Goal: Information Seeking & Learning: Learn about a topic

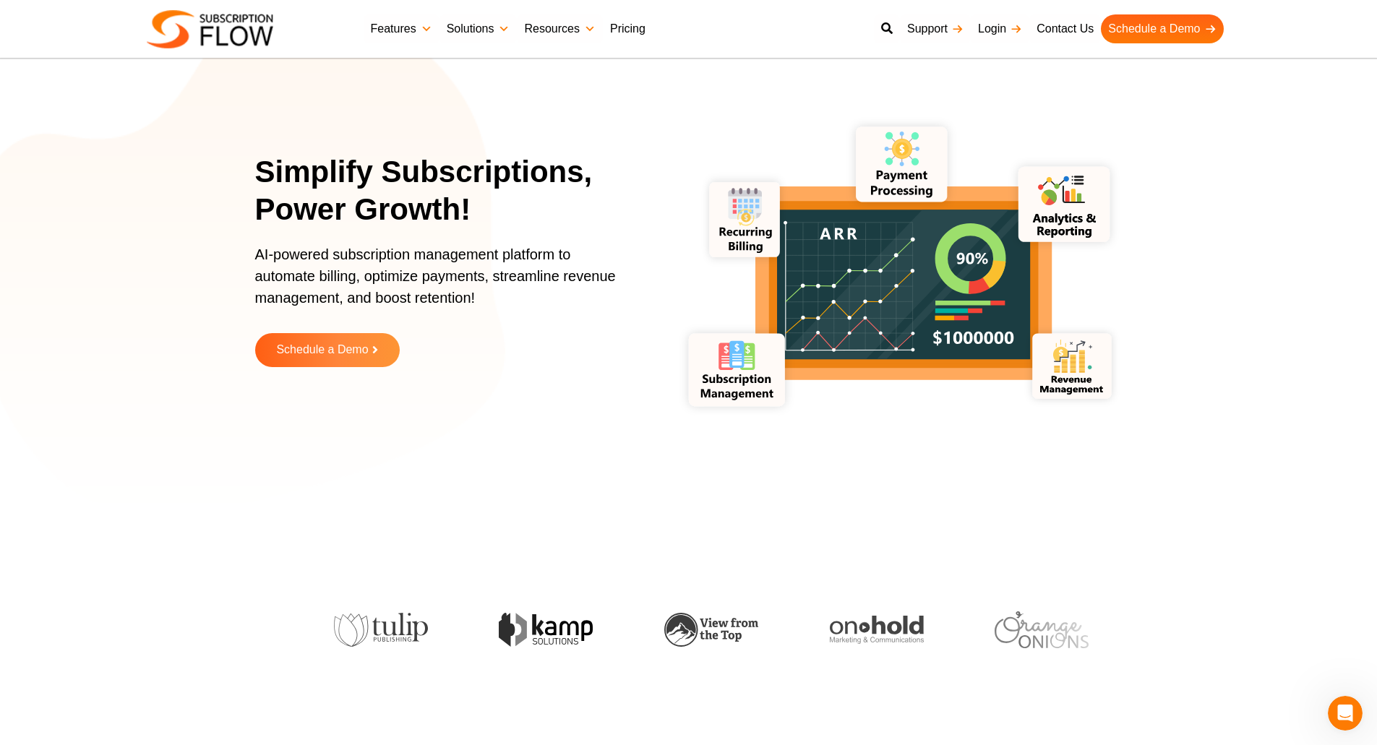
click at [616, 26] on link "Pricing" at bounding box center [628, 28] width 50 height 29
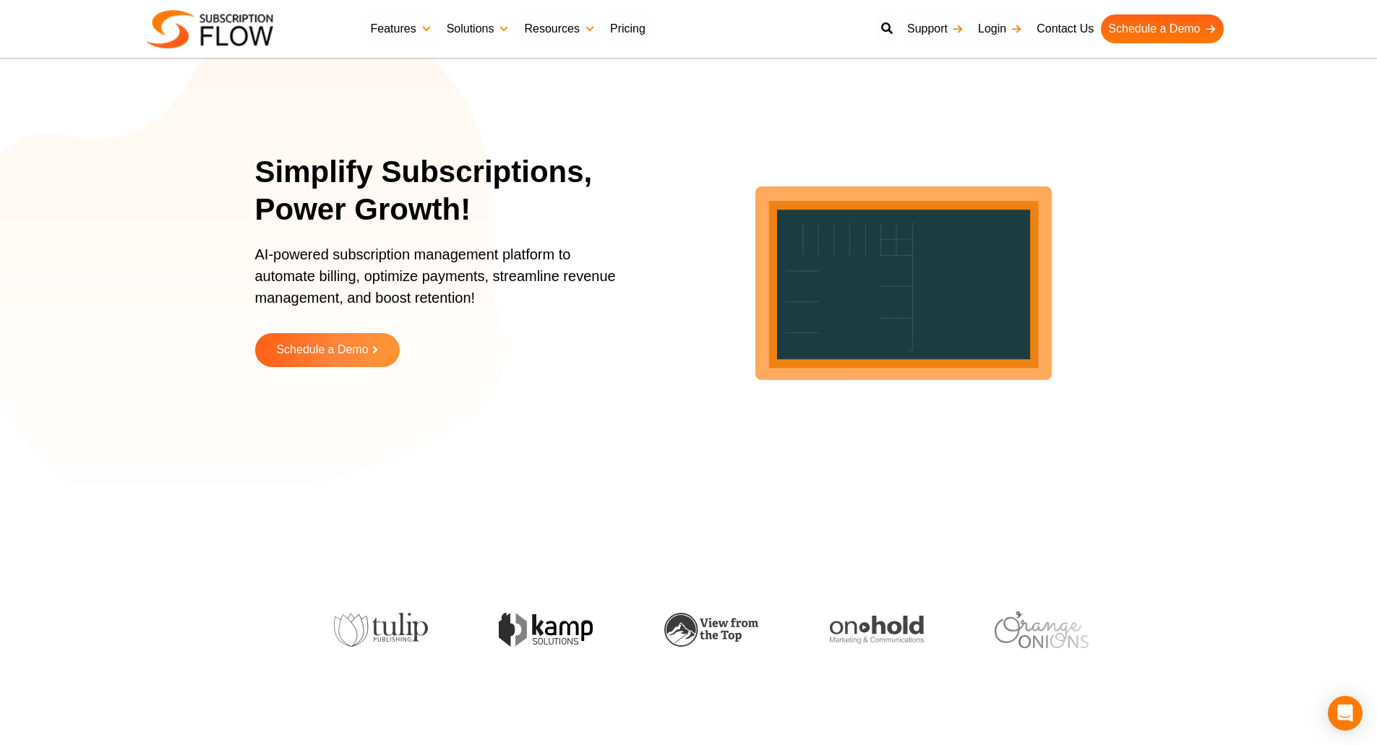
click at [471, 31] on link "Solutions" at bounding box center [478, 28] width 78 height 29
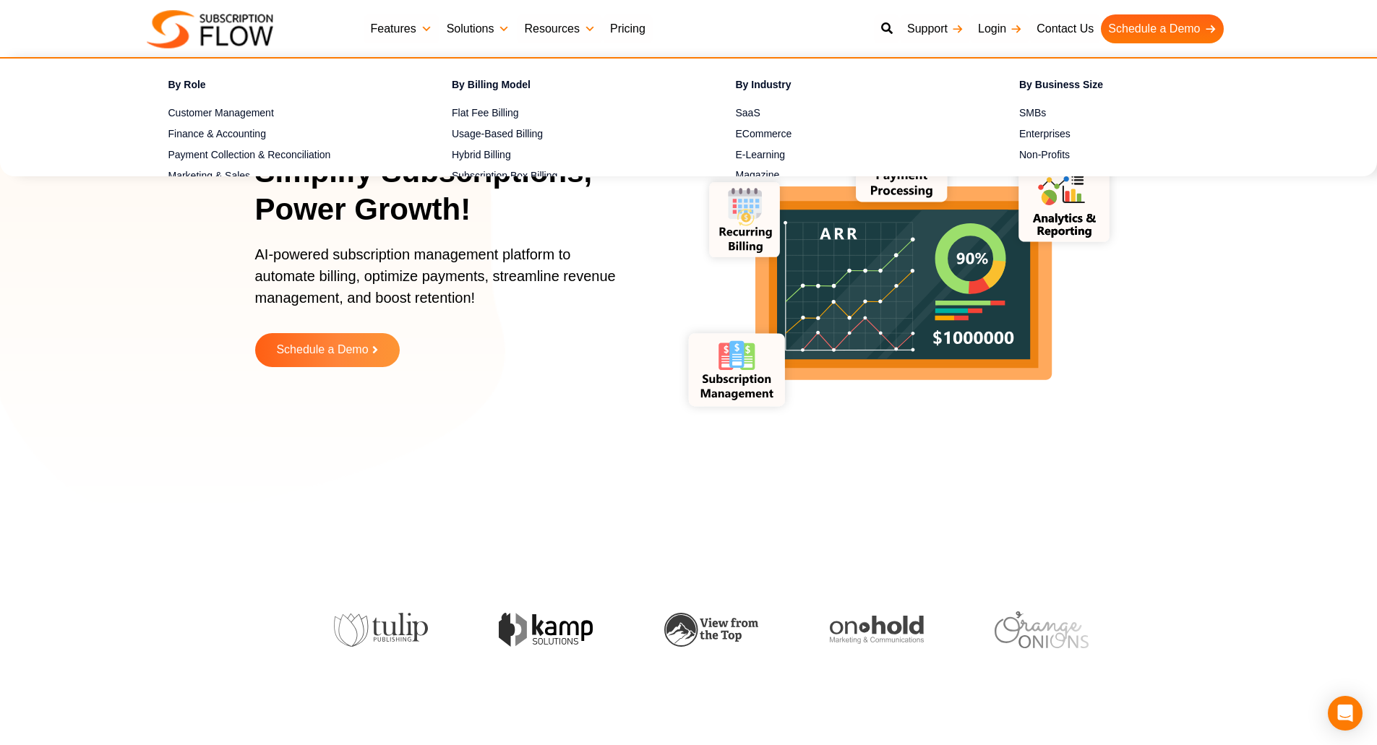
drag, startPoint x: 551, startPoint y: 309, endPoint x: 548, endPoint y: 293, distance: 17.0
click at [552, 308] on p "AI-powered subscription management platform to automate billing, optimize payme…" at bounding box center [443, 284] width 376 height 80
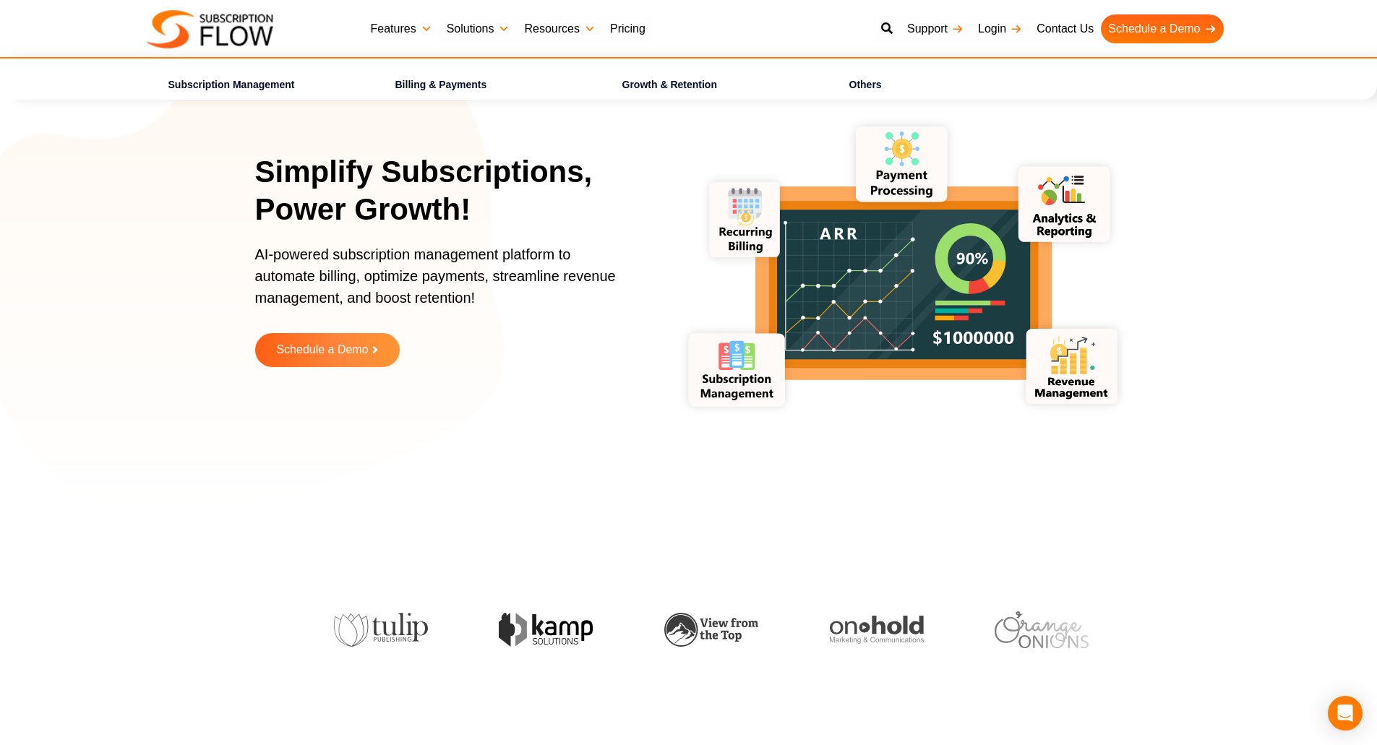
click at [409, 30] on link "Features" at bounding box center [402, 28] width 76 height 29
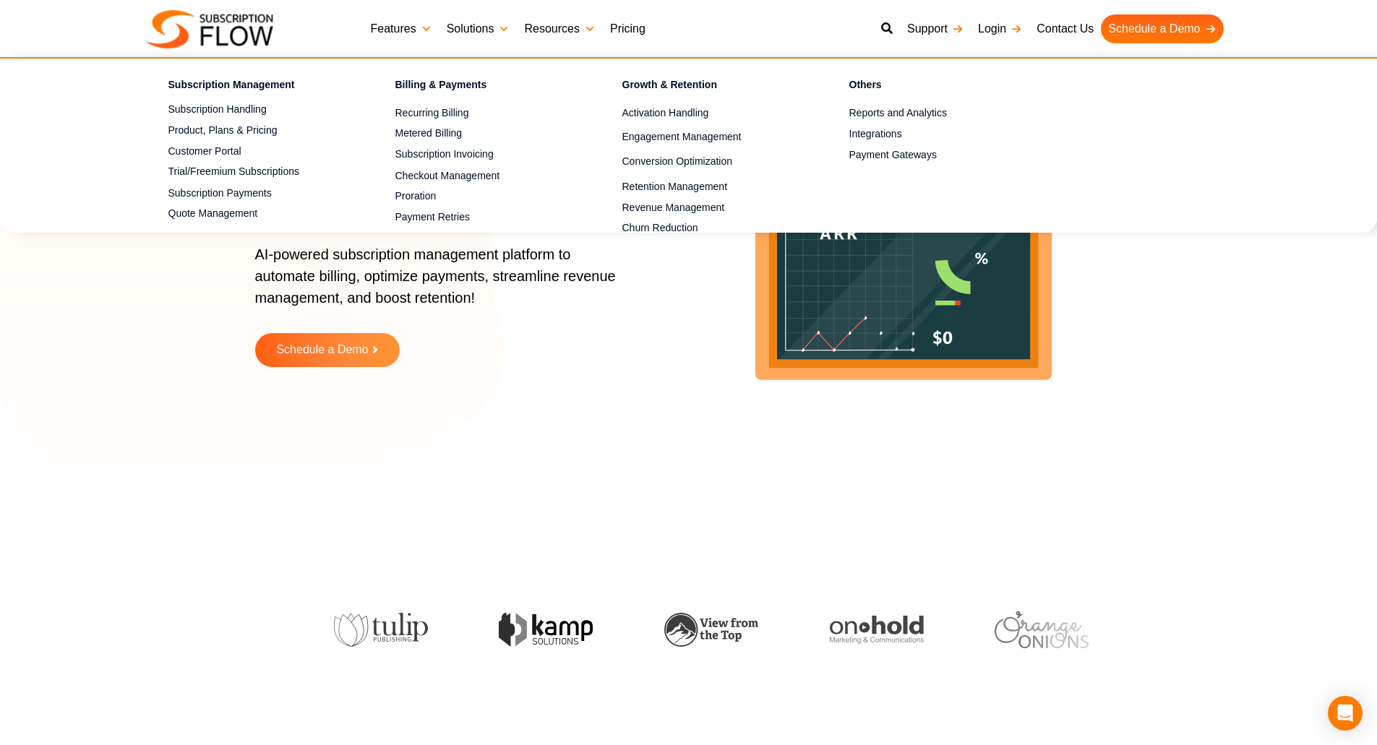
click at [606, 306] on p "AI-powered subscription management platform to automate billing, optimize payme…" at bounding box center [443, 284] width 376 height 80
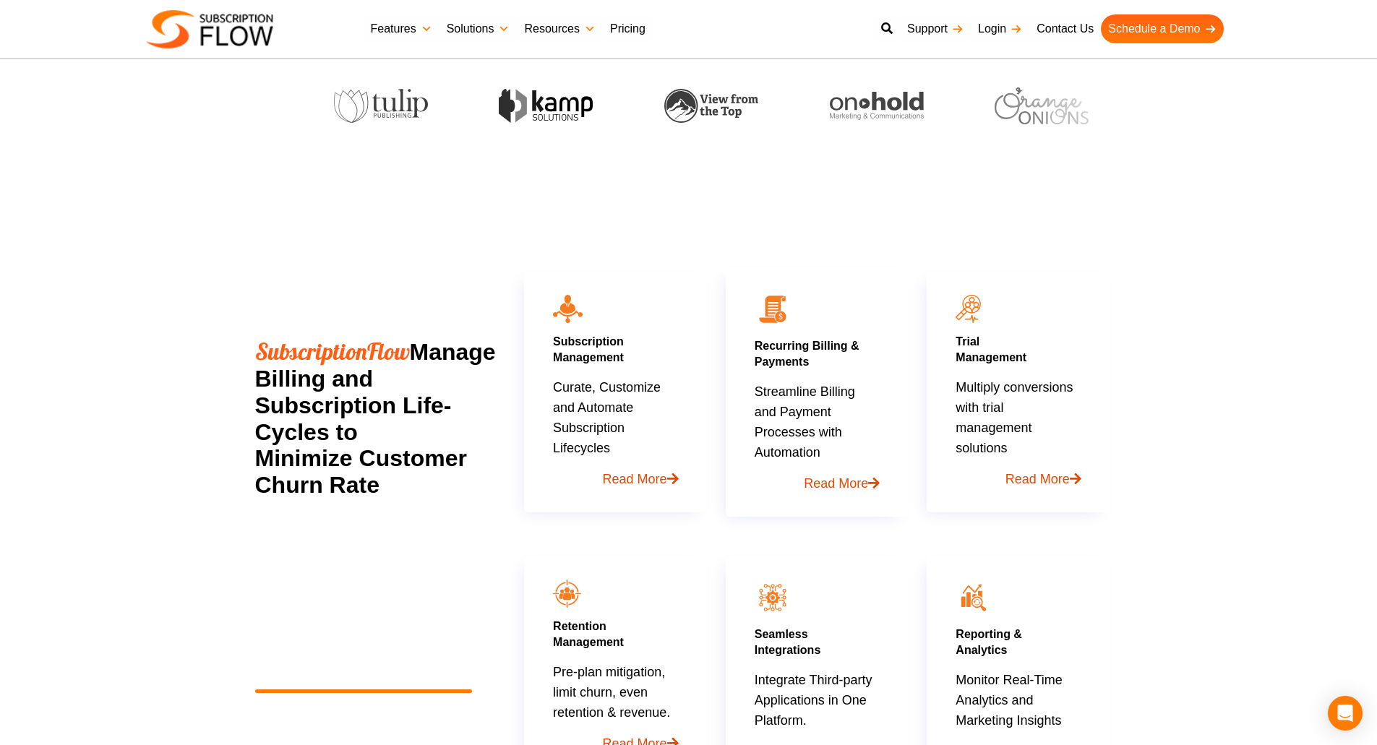
scroll to position [578, 0]
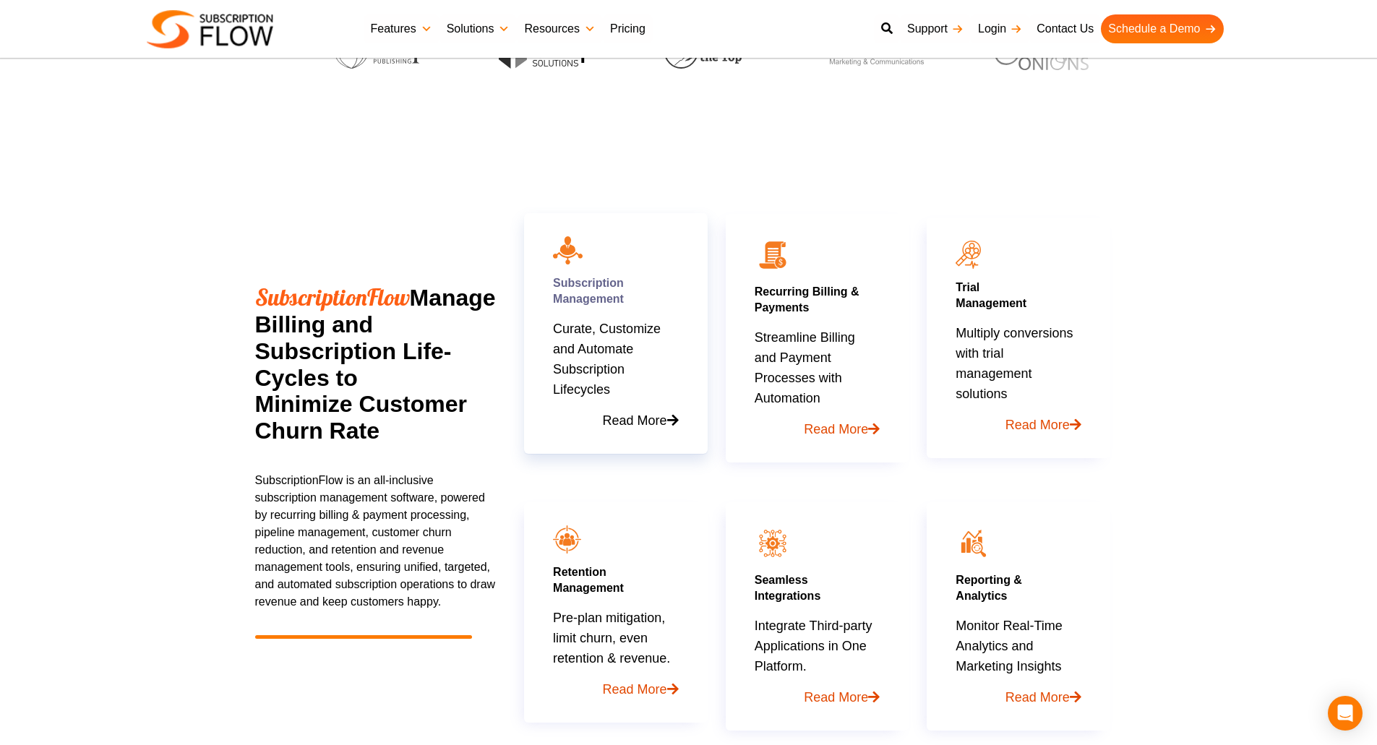
click at [619, 334] on p "Curate, Customize and Automate Subscription Lifecycles Read More" at bounding box center [615, 375] width 125 height 112
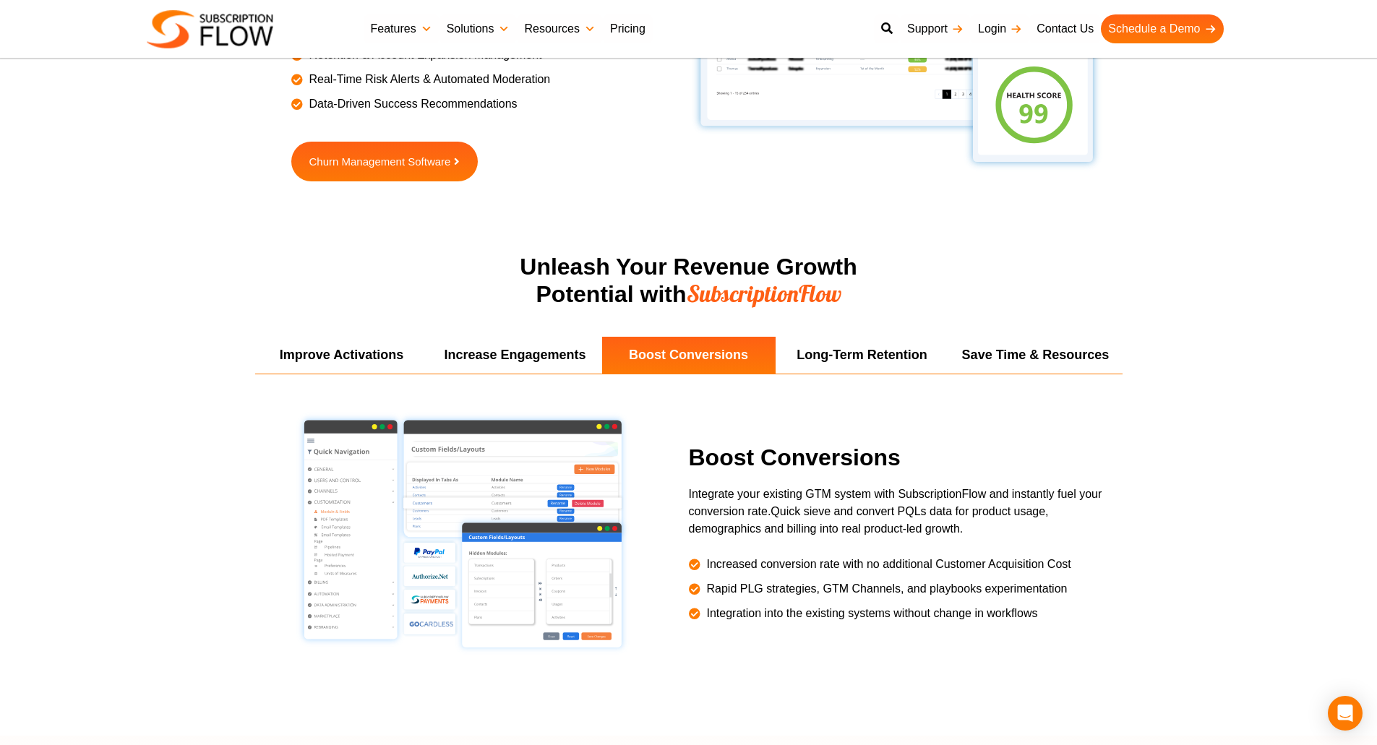
scroll to position [2078, 0]
